Goal: Task Accomplishment & Management: Manage account settings

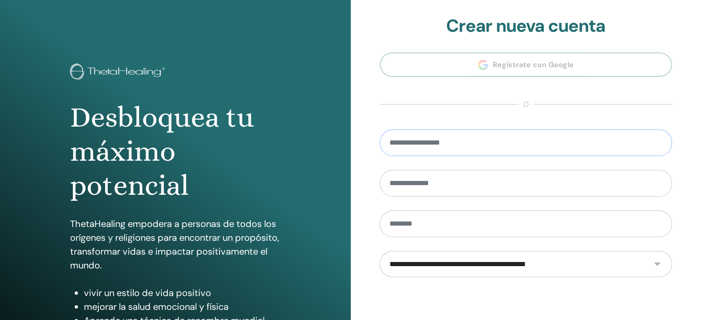
drag, startPoint x: 420, startPoint y: 136, endPoint x: 380, endPoint y: 139, distance: 40.2
click at [380, 138] on input "email" at bounding box center [526, 143] width 293 height 27
type input "**********"
click at [466, 184] on input "text" at bounding box center [526, 183] width 293 height 27
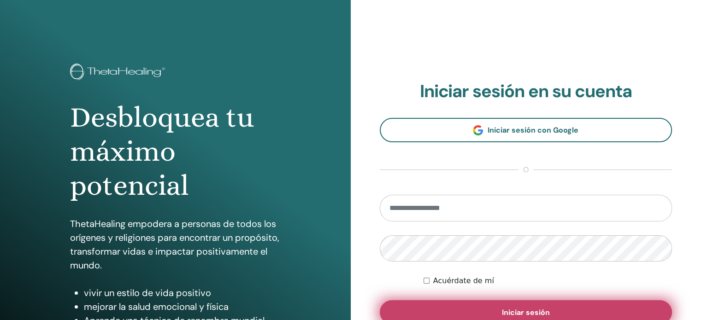
type input "**********"
click at [545, 309] on font "Iniciar sesión" at bounding box center [526, 313] width 48 height 10
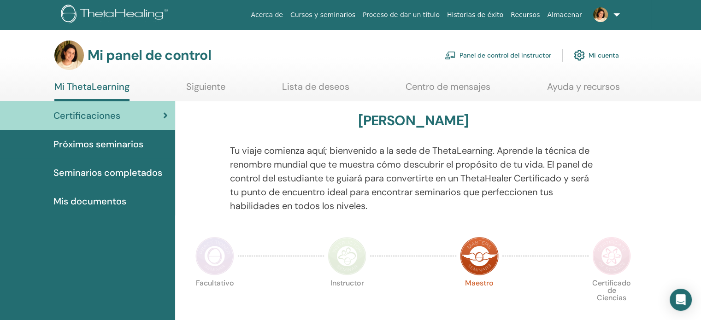
click at [133, 169] on font "Seminarios completados" at bounding box center [107, 173] width 109 height 12
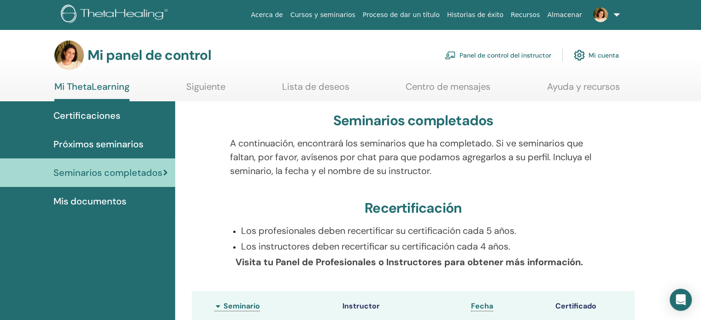
click at [133, 145] on font "Próximos seminarios" at bounding box center [98, 144] width 90 height 12
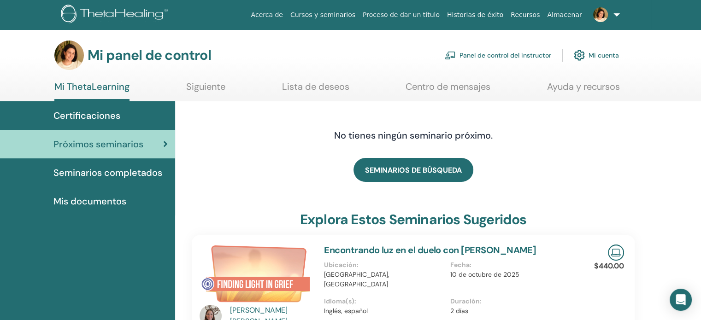
click at [106, 116] on font "Certificaciones" at bounding box center [86, 116] width 67 height 12
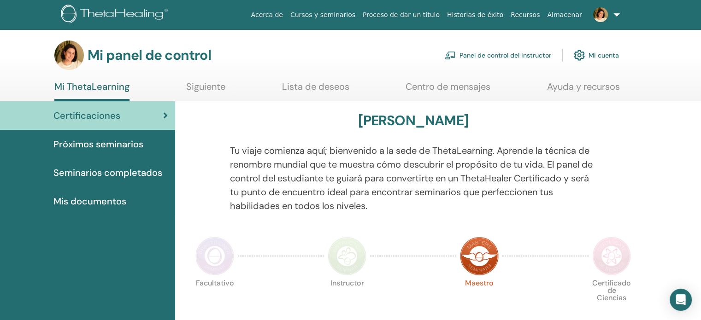
click at [603, 54] on font "Mi cuenta" at bounding box center [604, 56] width 30 height 8
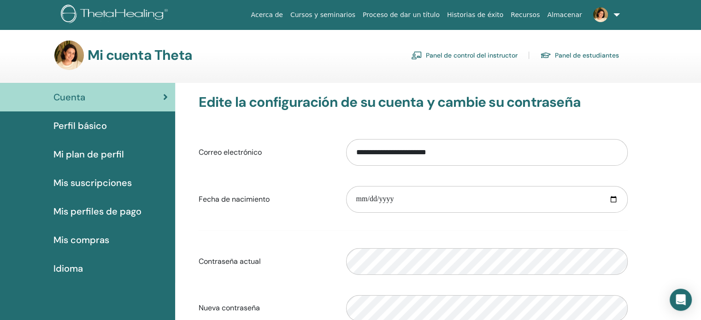
click at [85, 125] on font "Perfil básico" at bounding box center [79, 126] width 53 height 12
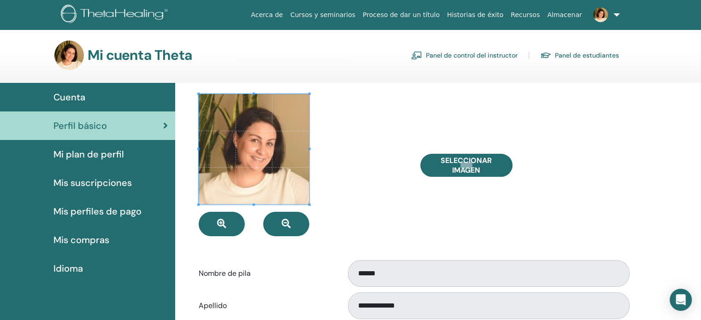
click at [350, 16] on font "Cursos y seminarios" at bounding box center [322, 14] width 65 height 7
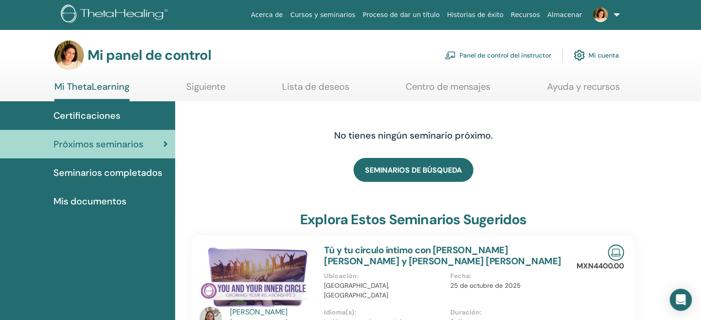
click at [127, 116] on div "Certificaciones" at bounding box center [87, 116] width 160 height 14
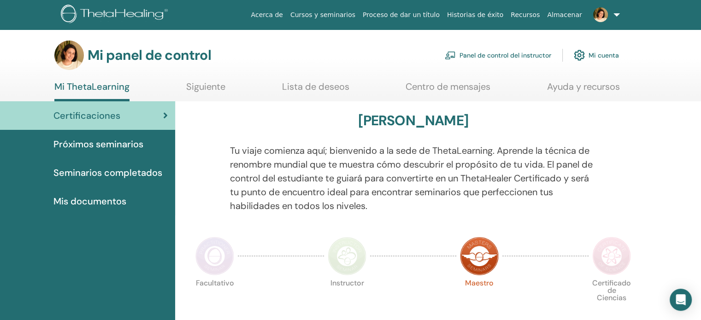
click at [613, 16] on link at bounding box center [605, 15] width 38 height 30
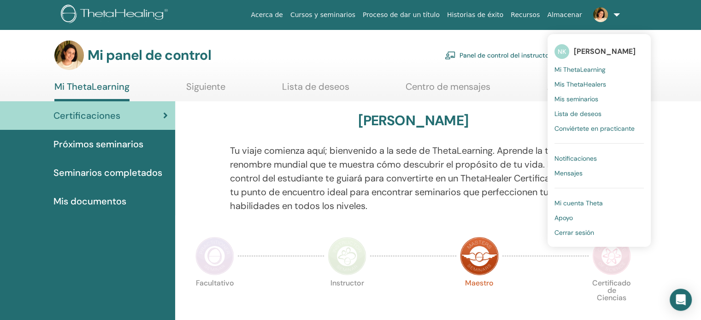
click at [583, 68] on font "Mi ThetaLearning" at bounding box center [580, 69] width 51 height 8
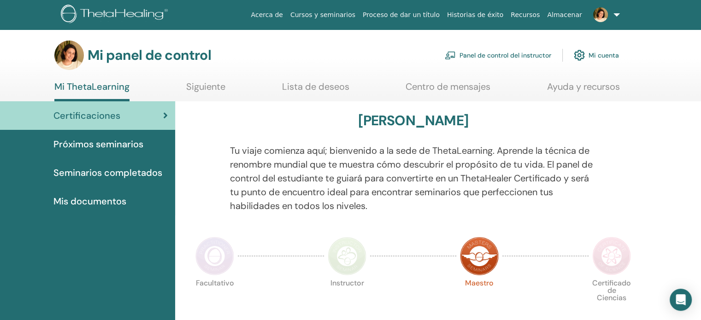
click at [517, 52] on font "Panel de control del instructor" at bounding box center [506, 56] width 92 height 8
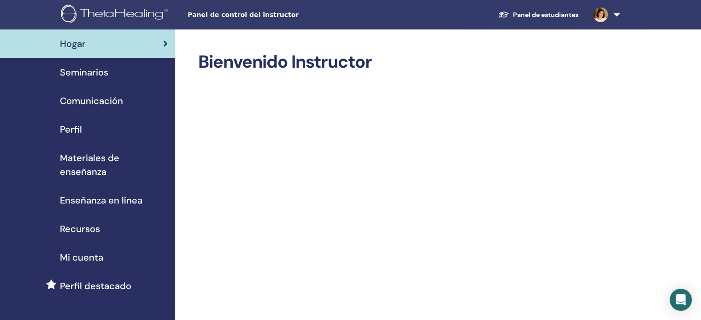
click at [92, 75] on font "Seminarios" at bounding box center [84, 72] width 48 height 12
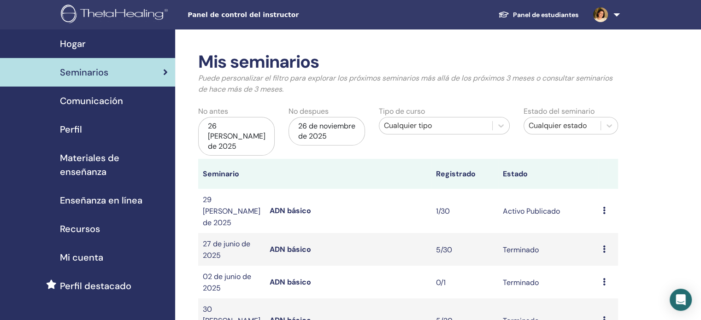
click at [292, 206] on font "ADN básico" at bounding box center [290, 211] width 41 height 10
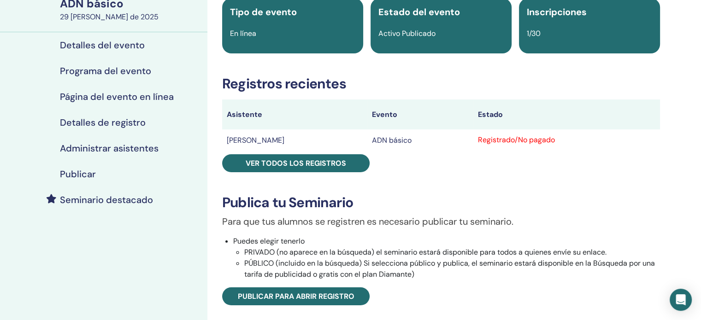
scroll to position [92, 0]
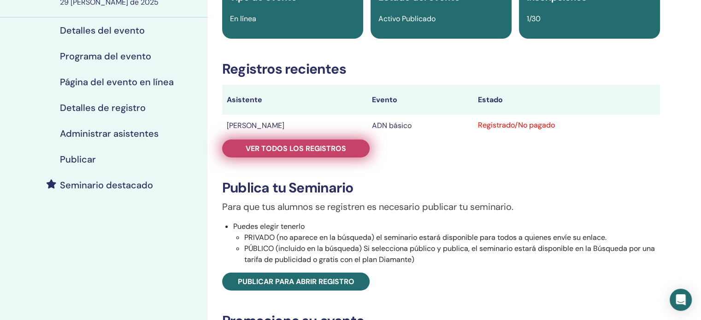
click at [283, 149] on font "Ver todos los registros" at bounding box center [296, 149] width 100 height 10
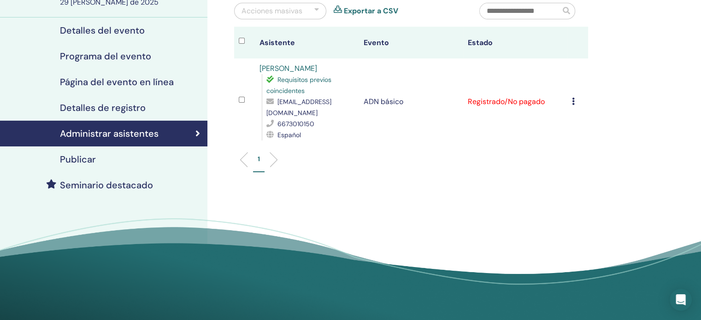
click at [573, 98] on icon at bounding box center [573, 101] width 3 height 7
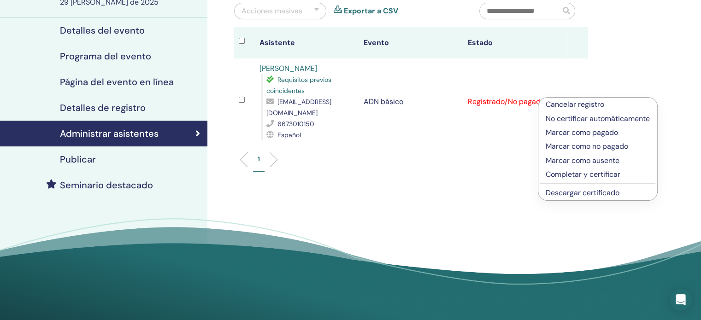
click at [575, 130] on font "Marcar como pagado" at bounding box center [582, 133] width 72 height 10
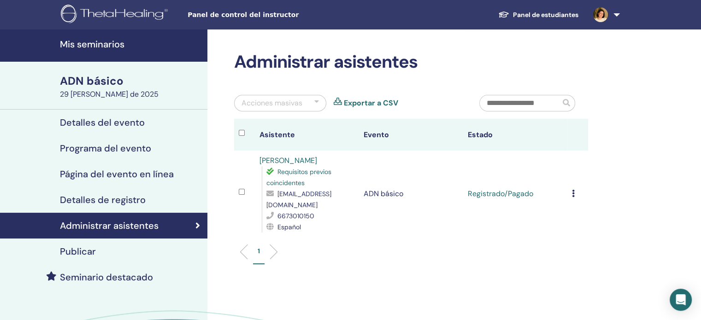
click at [572, 190] on icon at bounding box center [573, 193] width 3 height 7
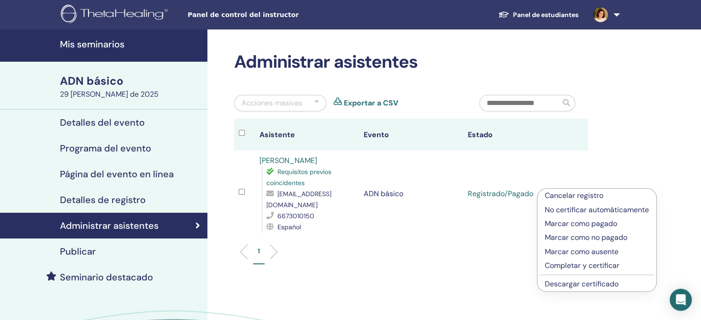
click at [596, 237] on font "Marcar como no pagado" at bounding box center [586, 238] width 83 height 10
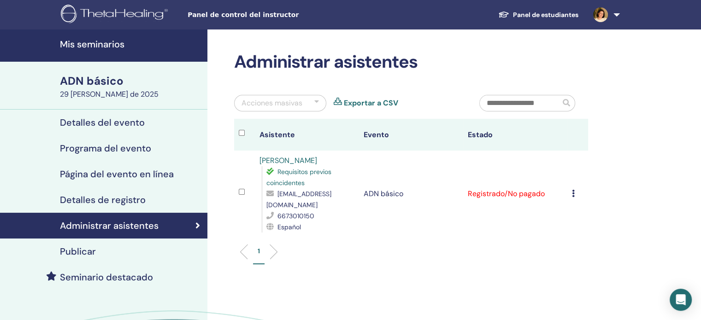
click at [574, 190] on icon at bounding box center [573, 193] width 3 height 7
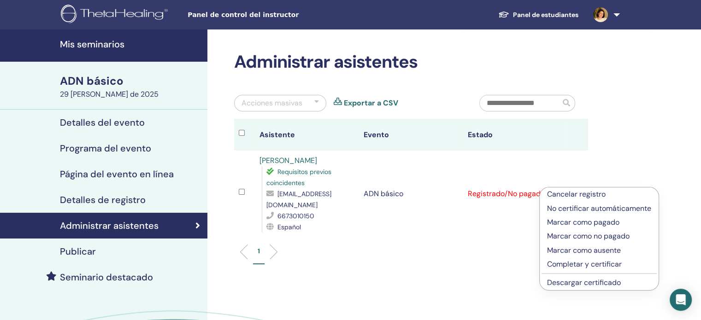
click at [581, 204] on font "No certificar automáticamente" at bounding box center [599, 209] width 104 height 10
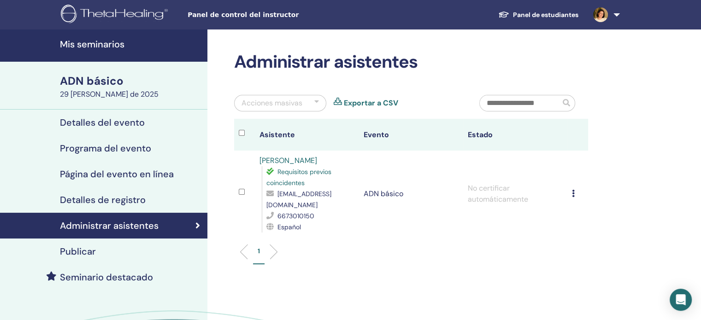
click at [107, 118] on font "Detalles del evento" at bounding box center [102, 123] width 85 height 12
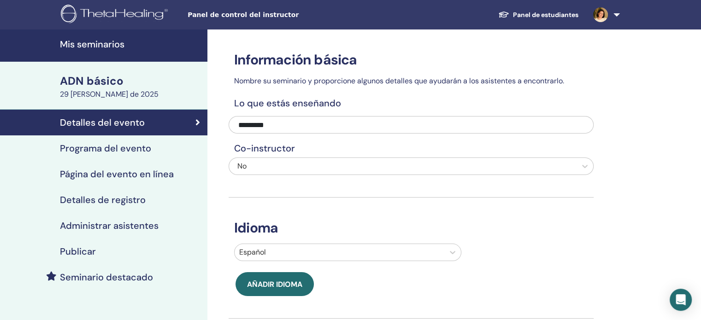
click at [613, 13] on link at bounding box center [605, 15] width 38 height 30
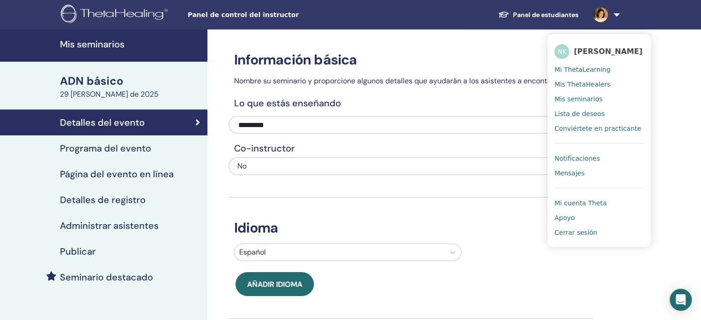
click at [581, 236] on font "Cerrar sesión" at bounding box center [576, 232] width 43 height 7
